Goal: Task Accomplishment & Management: Use online tool/utility

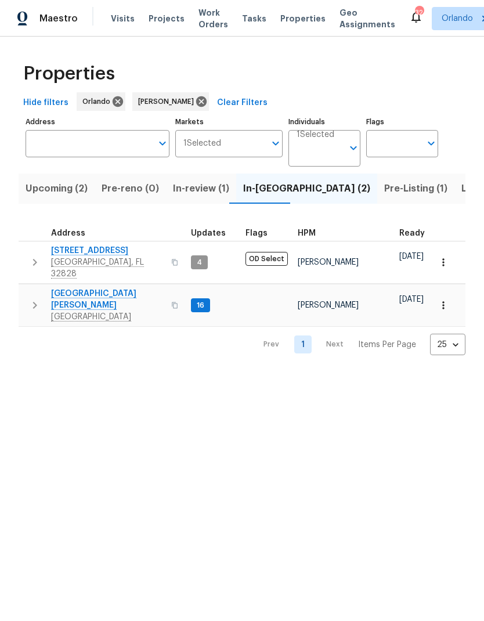
click at [461, 187] on span "Listed (7)" at bounding box center [482, 188] width 43 height 16
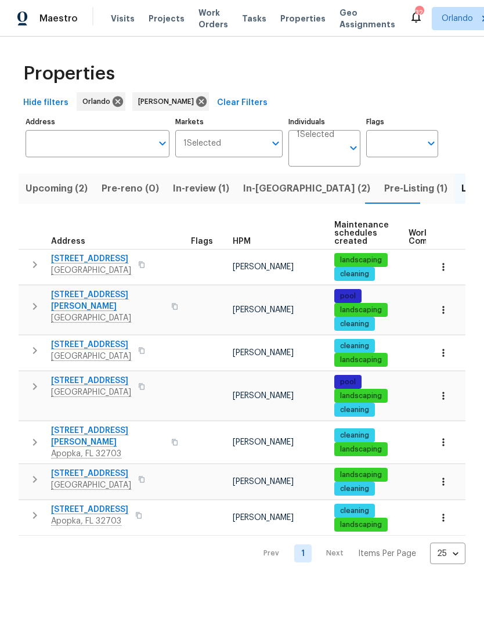
click at [384, 188] on span "Pre-Listing (1)" at bounding box center [415, 188] width 63 height 16
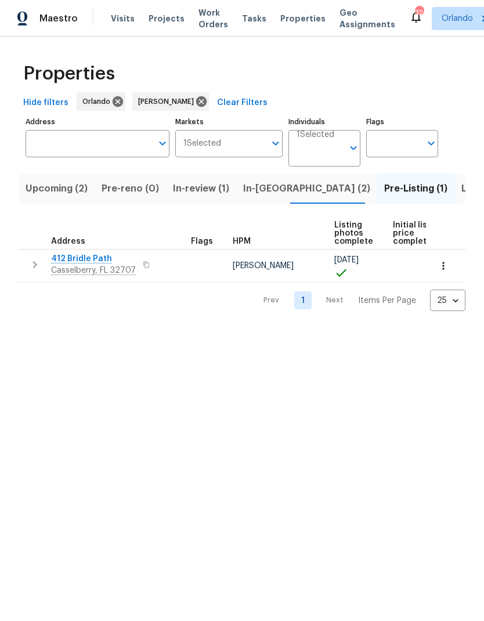
click at [272, 188] on span "In-reno (2)" at bounding box center [306, 188] width 127 height 16
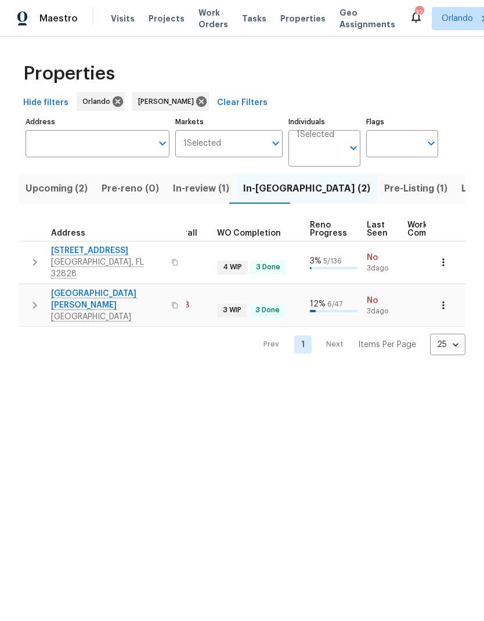
scroll to position [0, 409]
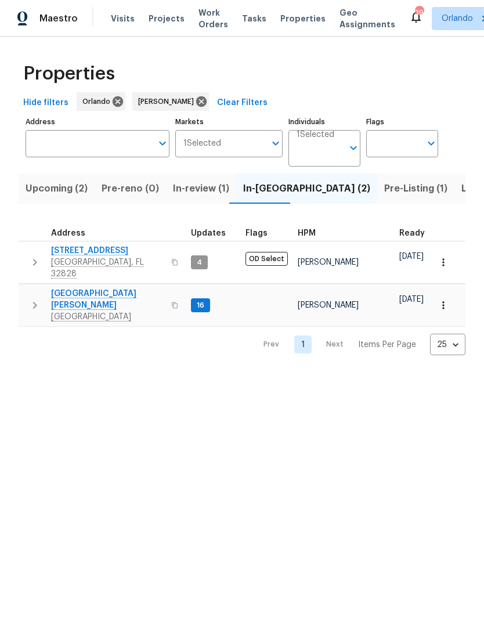
scroll to position [0, -1]
click at [201, 187] on span "In-review (1)" at bounding box center [201, 188] width 56 height 16
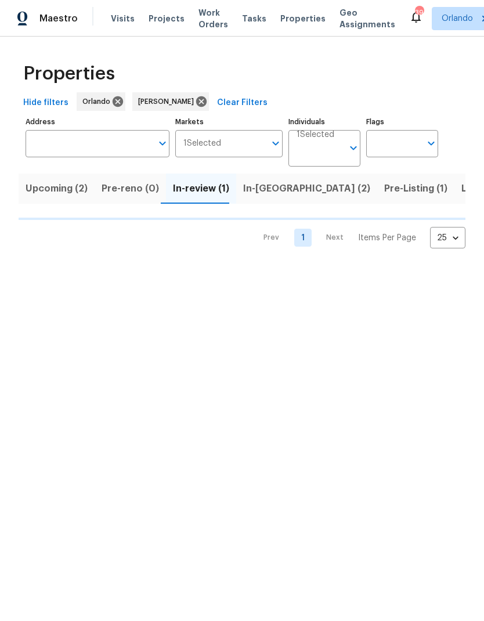
click at [75, 185] on span "Upcoming (2)" at bounding box center [57, 188] width 62 height 16
click at [384, 190] on span "Pre-Listing (1)" at bounding box center [415, 188] width 63 height 16
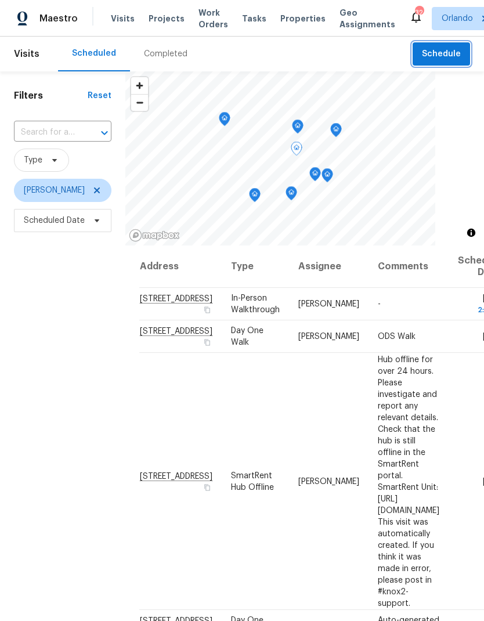
click at [452, 54] on span "Schedule" at bounding box center [441, 54] width 39 height 14
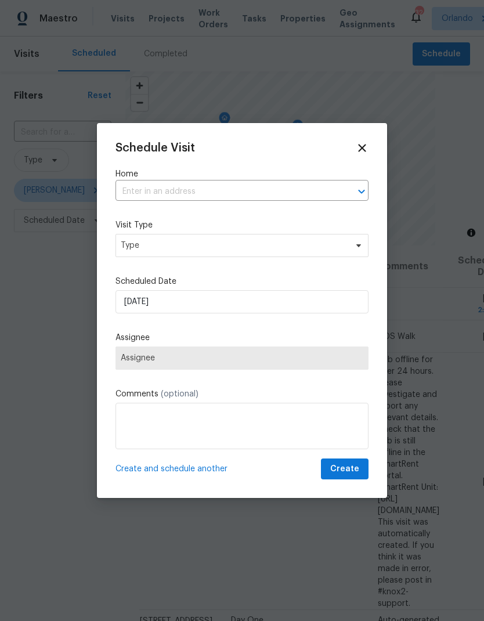
click at [230, 183] on input "text" at bounding box center [225, 192] width 220 height 18
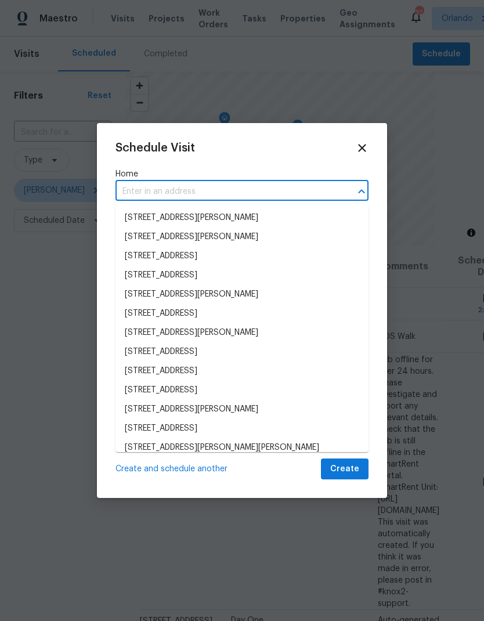
click at [229, 183] on input "text" at bounding box center [225, 192] width 220 height 18
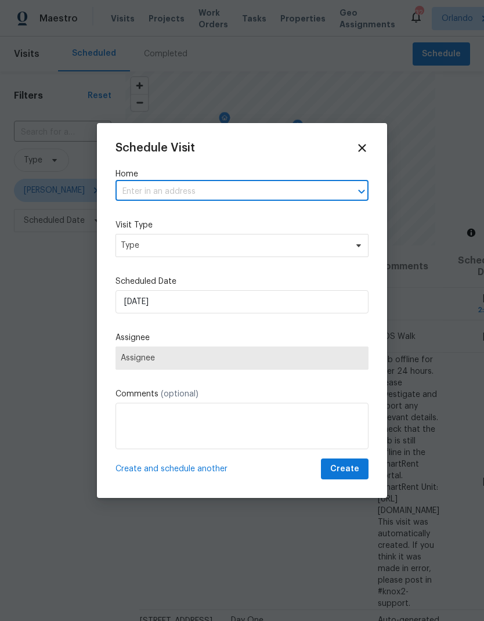
click at [152, 194] on input "text" at bounding box center [225, 192] width 220 height 18
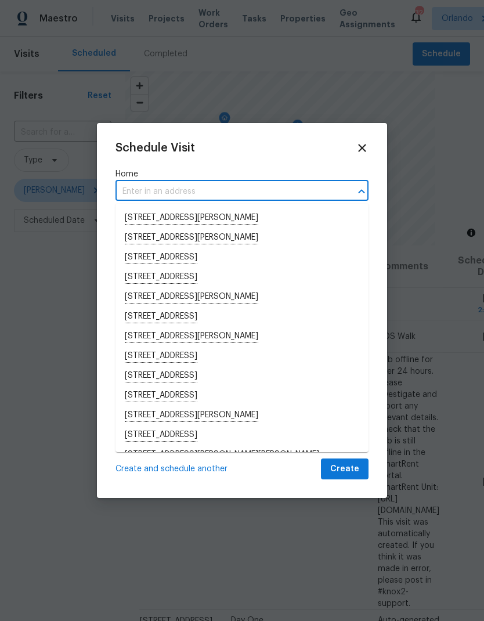
paste input "[STREET_ADDRESS]"
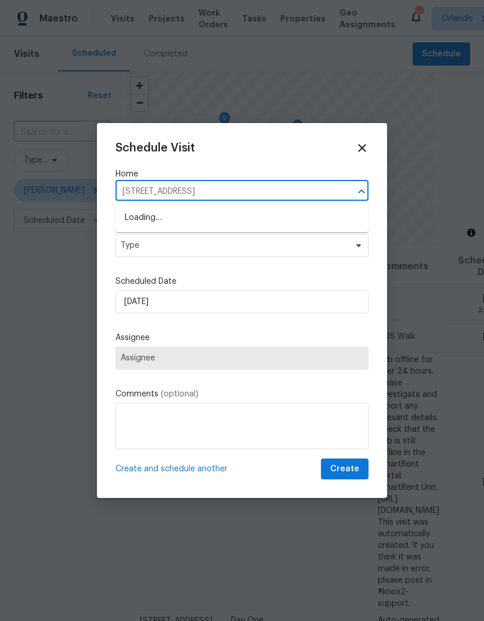
type input "[STREET_ADDRESS]"
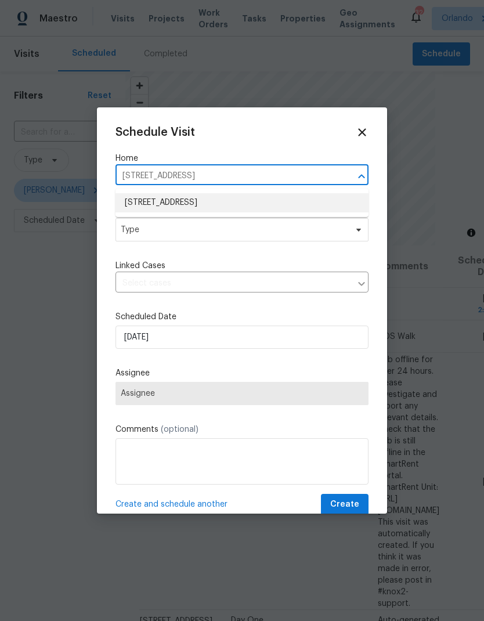
click at [212, 202] on li "[STREET_ADDRESS]" at bounding box center [241, 202] width 253 height 19
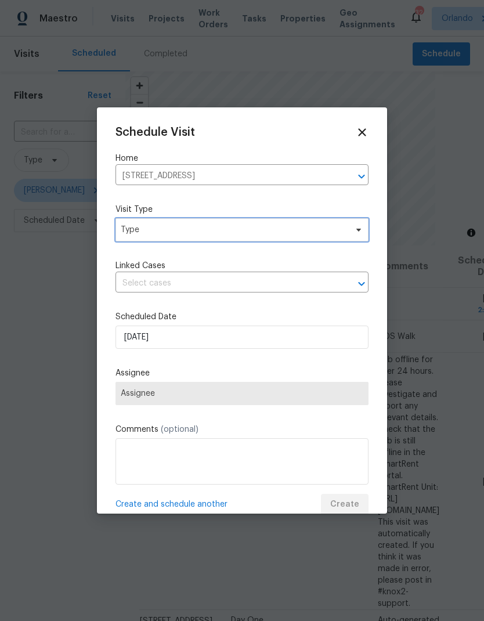
click at [330, 228] on span "Type" at bounding box center [234, 230] width 226 height 12
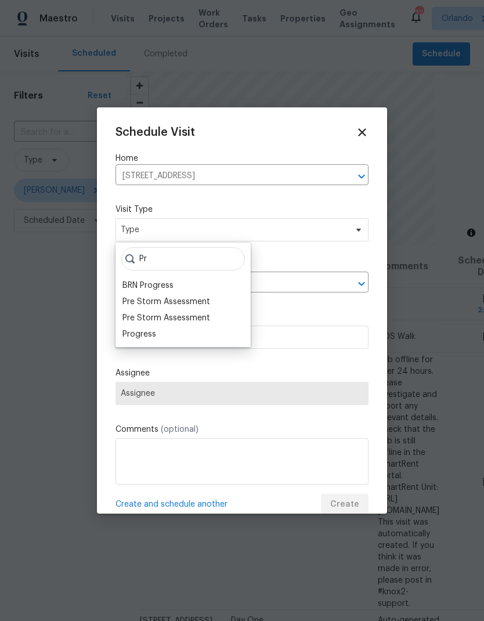
type input "Pr"
click at [143, 339] on div "Progress" at bounding box center [139, 334] width 34 height 12
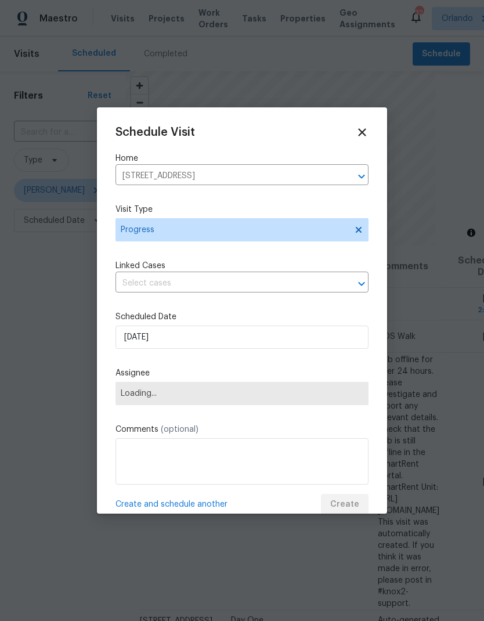
click at [242, 405] on span "Loading..." at bounding box center [241, 393] width 253 height 23
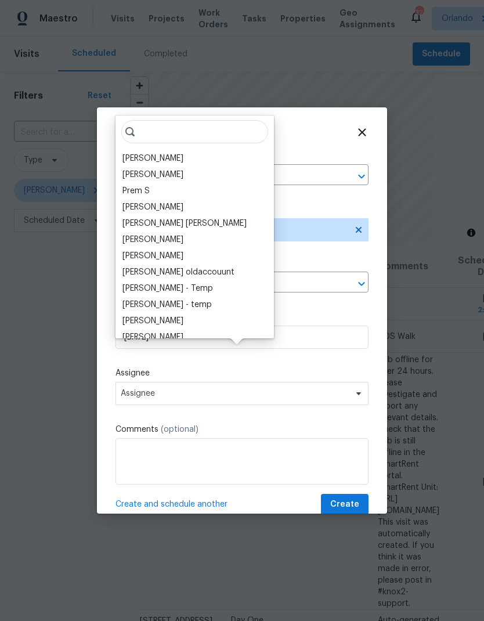
click at [176, 159] on div "[PERSON_NAME]" at bounding box center [194, 158] width 151 height 16
click at [164, 155] on div "[PERSON_NAME]" at bounding box center [152, 159] width 61 height 12
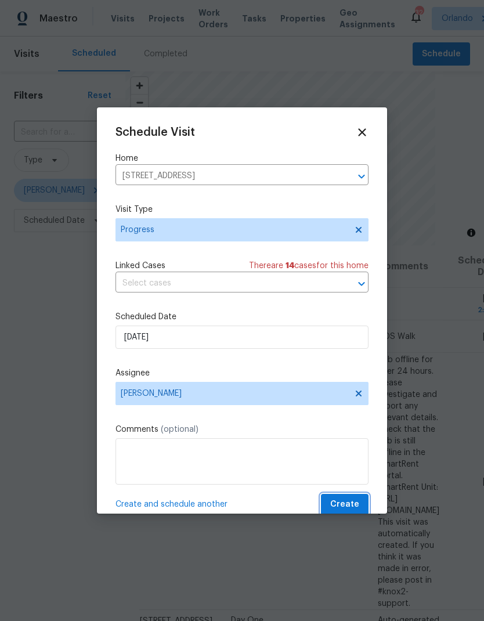
click at [355, 502] on span "Create" at bounding box center [344, 504] width 29 height 14
